Goal: Information Seeking & Learning: Learn about a topic

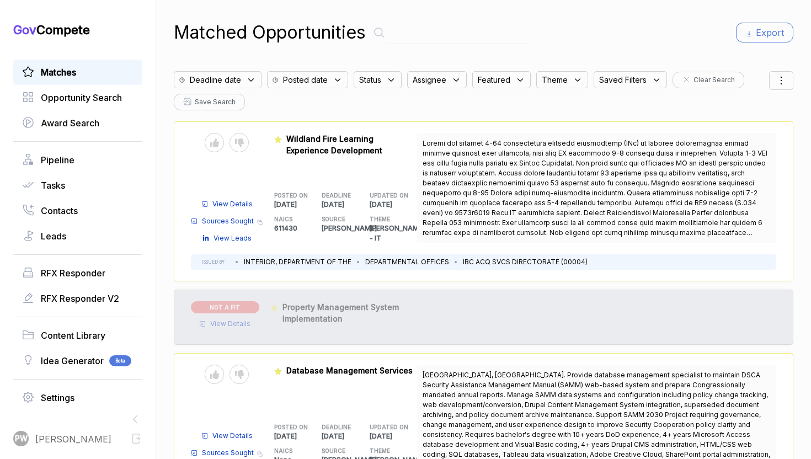
click at [246, 76] on icon at bounding box center [251, 80] width 10 height 10
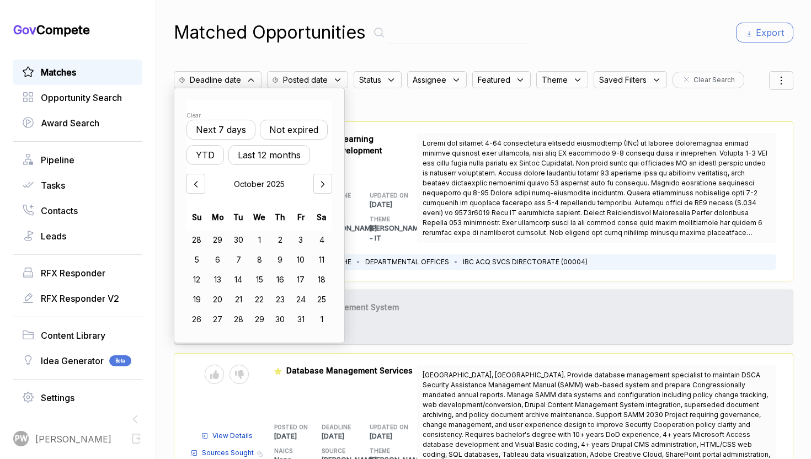
click at [314, 135] on button "Not expired" at bounding box center [294, 130] width 68 height 20
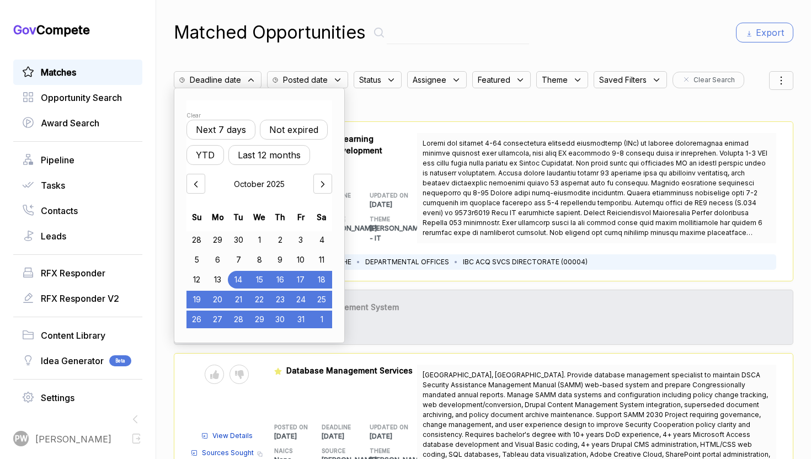
click at [376, 84] on span "Status" at bounding box center [370, 80] width 22 height 12
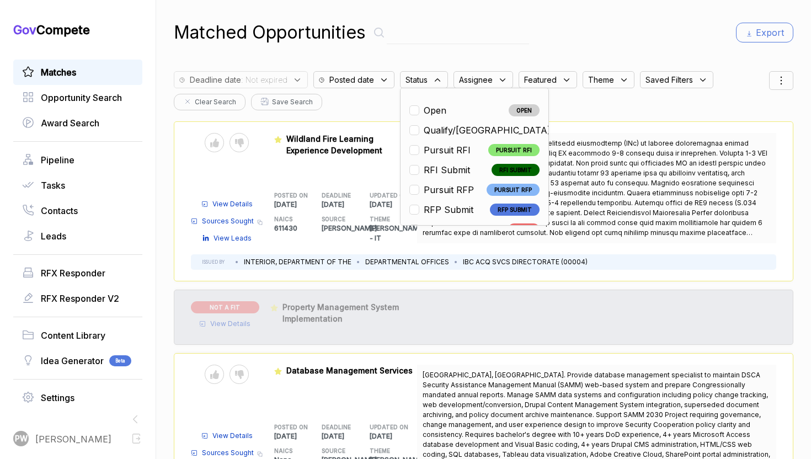
click at [446, 115] on div "Open" at bounding box center [430, 110] width 42 height 13
checkbox input "true"
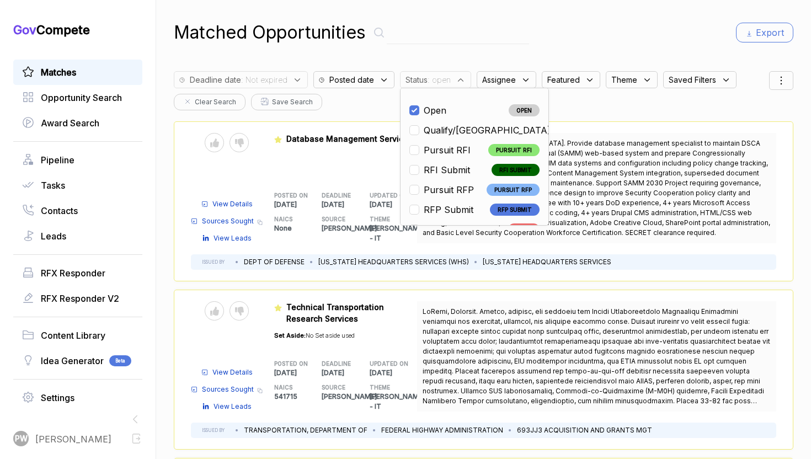
click at [604, 125] on div "Send to Pipeline Reject View Details Sources Sought Copy link View Leads Featur…" at bounding box center [483, 201] width 619 height 160
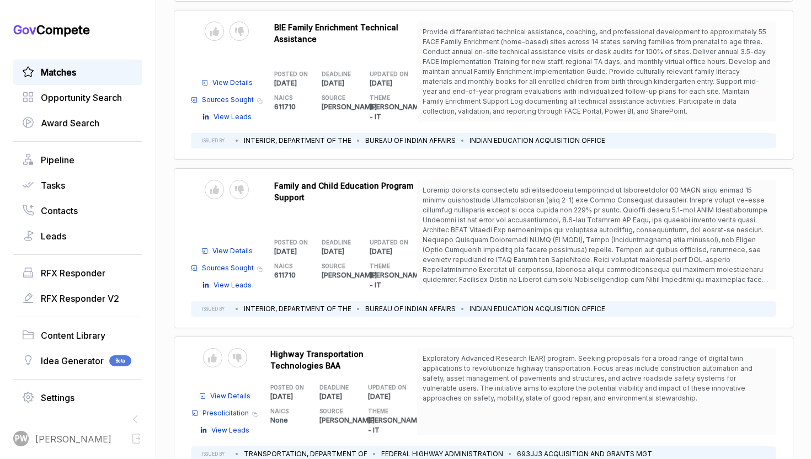
scroll to position [1287, 0]
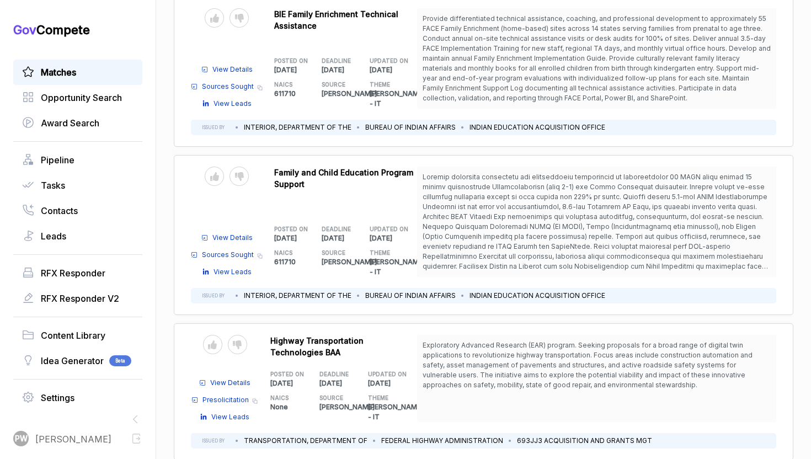
drag, startPoint x: 620, startPoint y: 120, endPoint x: 790, endPoint y: 458, distance: 378.9
click at [770, 411] on div "Send to Pipeline Reject View Details Sources Sought Copy link View Leads Featur…" at bounding box center [483, 64] width 619 height 2460
